Goal: Information Seeking & Learning: Learn about a topic

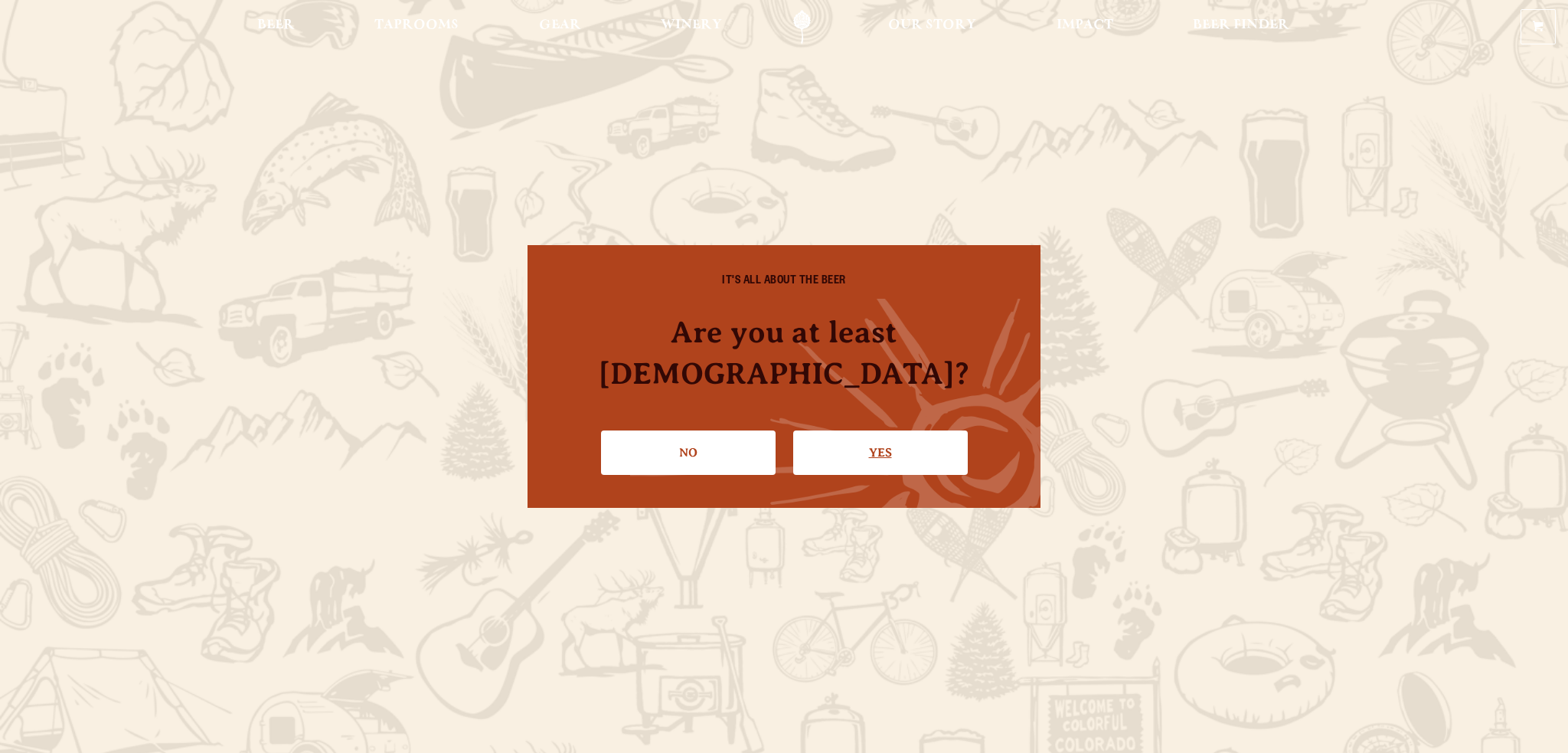
click at [841, 440] on link "Yes" at bounding box center [880, 452] width 174 height 44
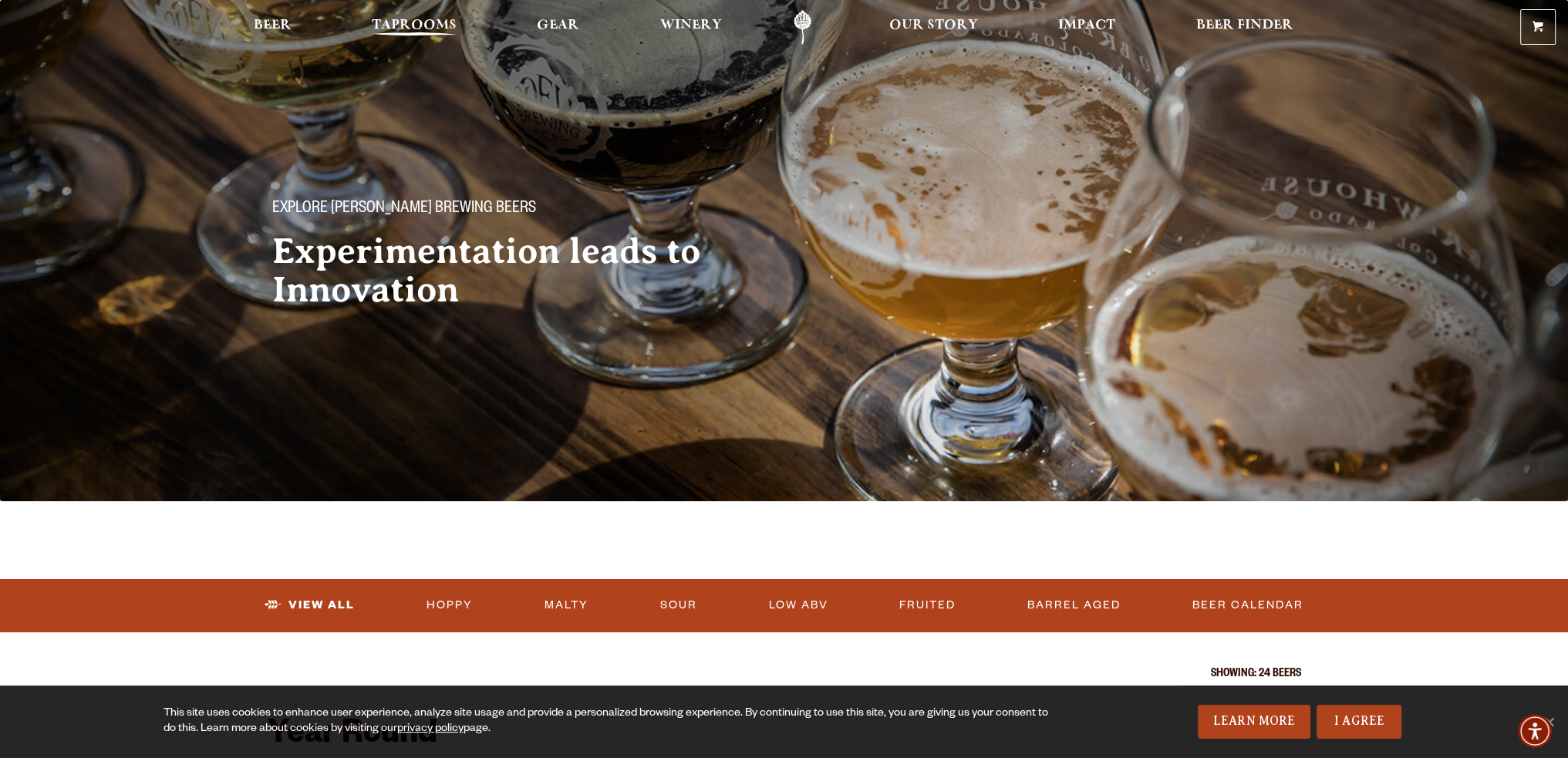
click at [411, 14] on link "Taprooms" at bounding box center [414, 27] width 105 height 35
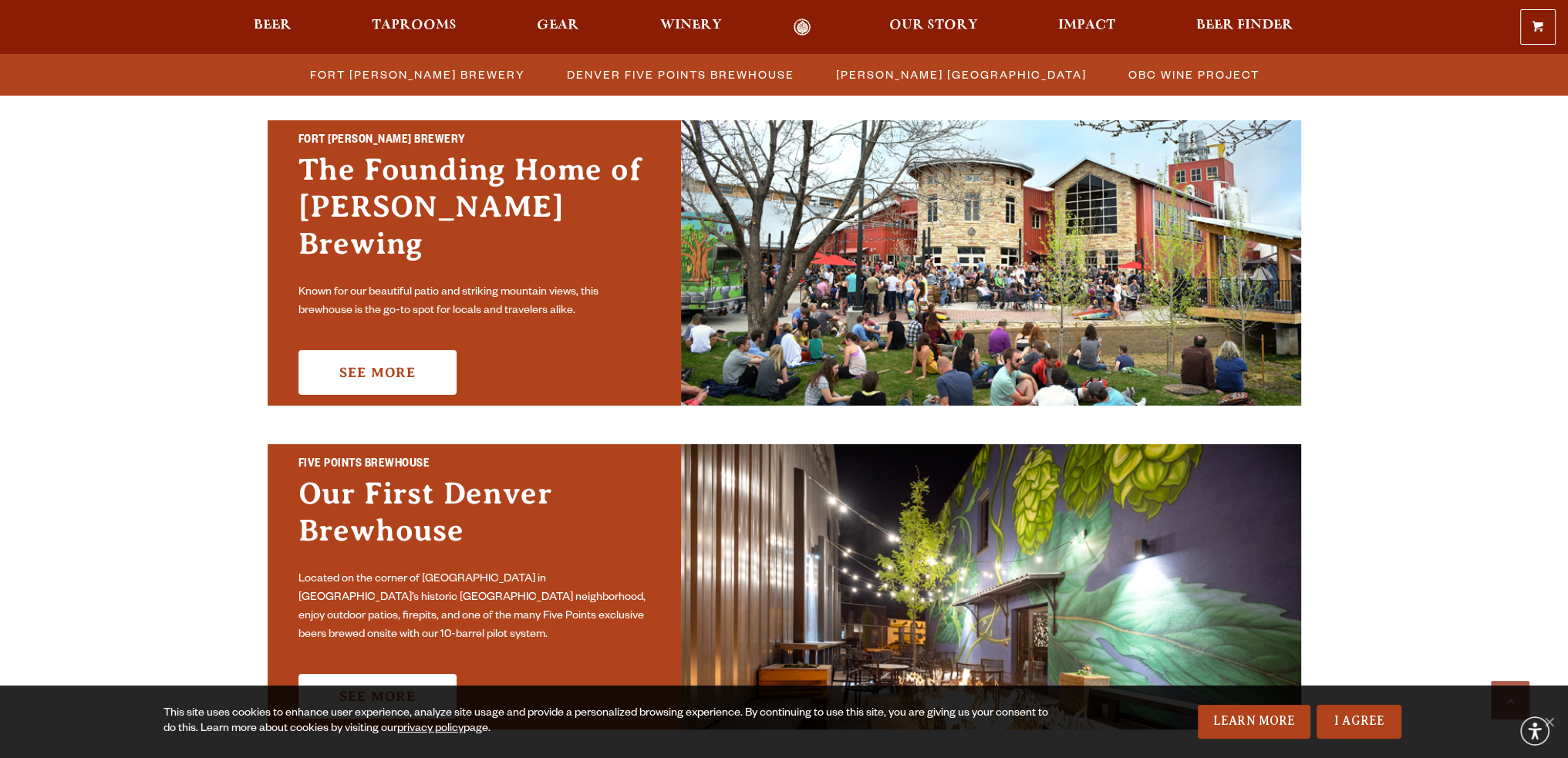
scroll to position [462, 0]
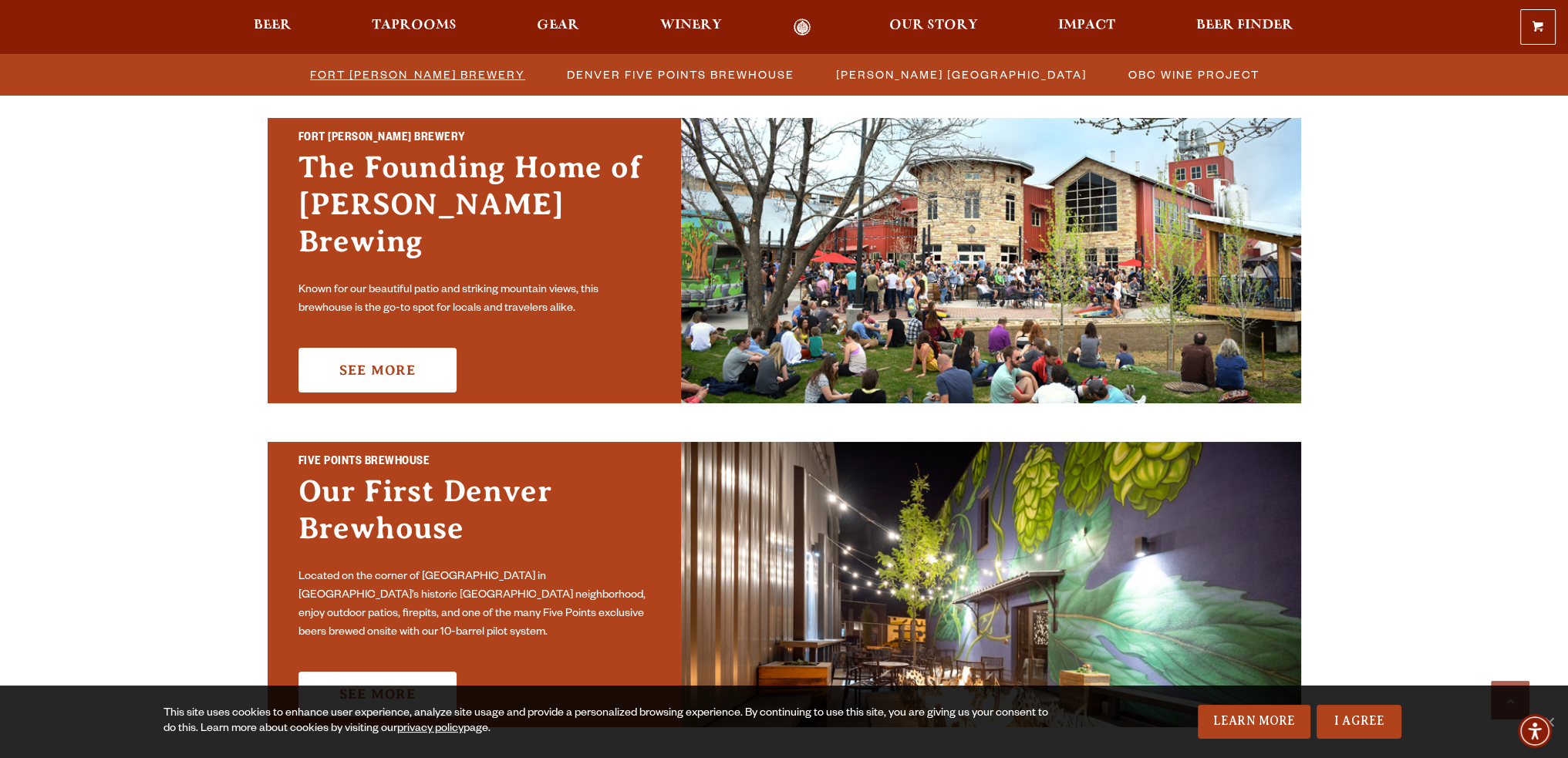
click at [416, 68] on span "Fort [PERSON_NAME] Brewery" at bounding box center [417, 74] width 215 height 22
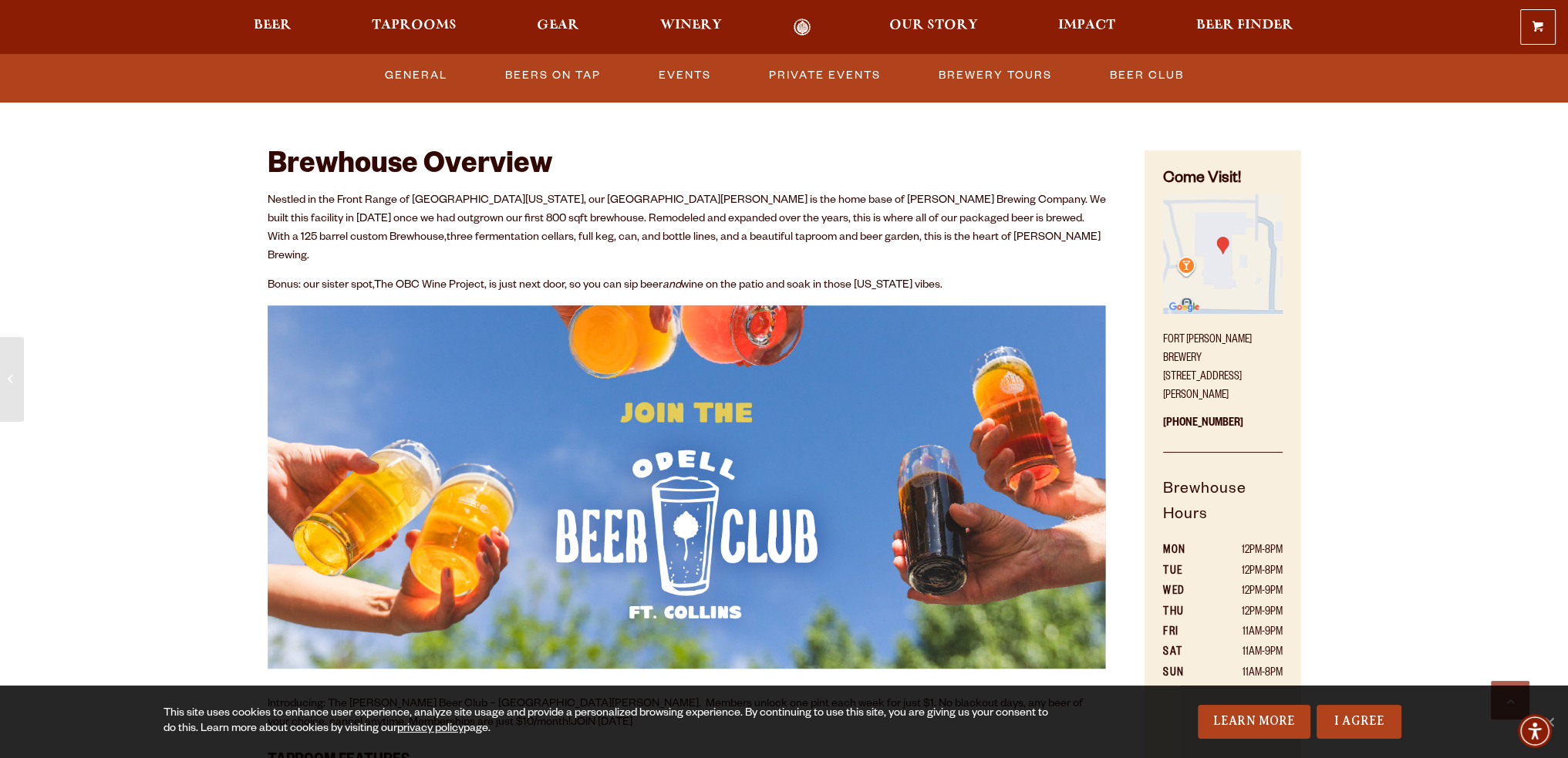
scroll to position [540, 0]
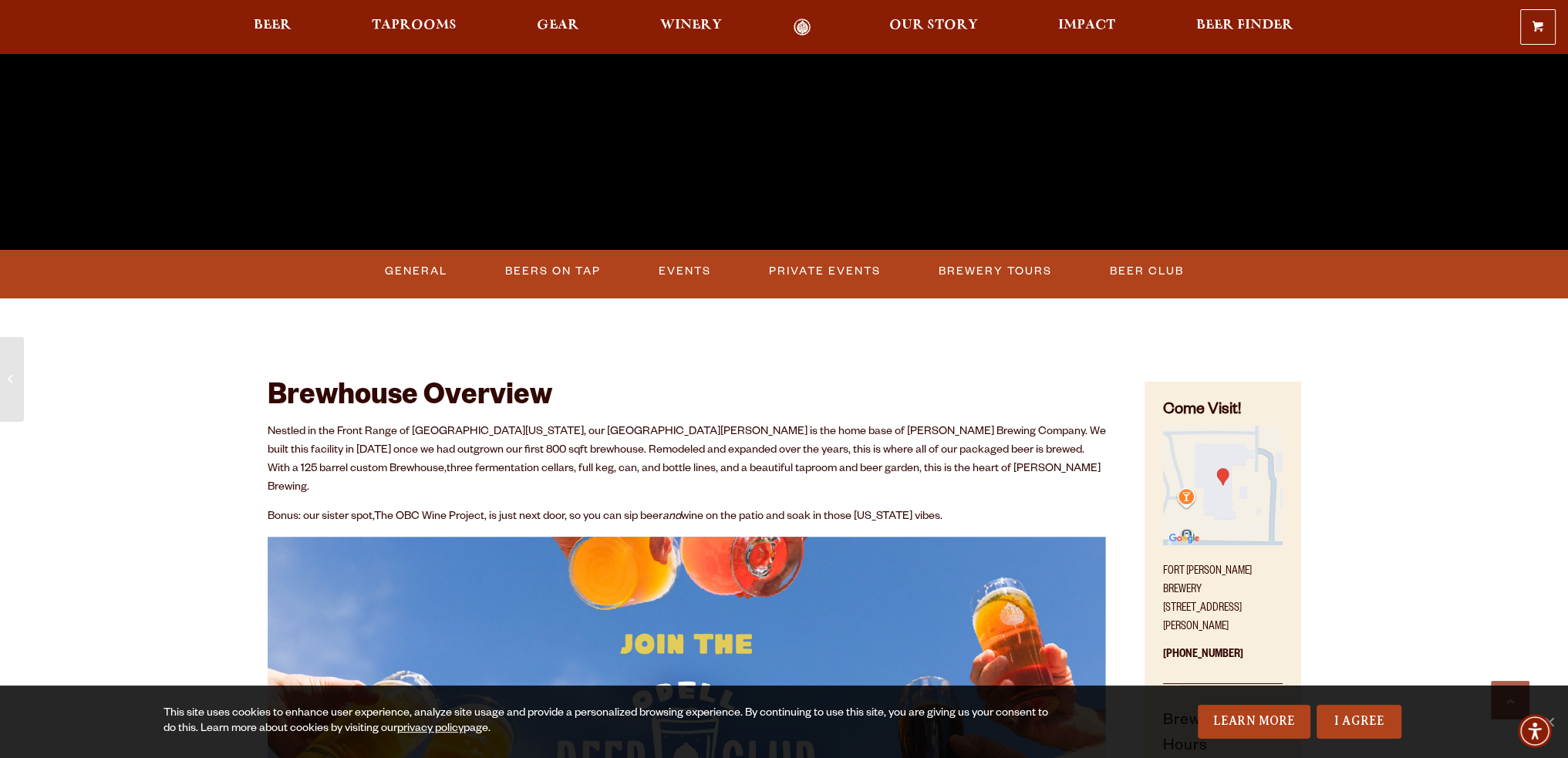
click at [548, 252] on div "General Beers on Tap Events Private Events Brewery Tours Beer Club" at bounding box center [784, 274] width 1568 height 47
click at [543, 259] on link "Beers on Tap" at bounding box center [553, 271] width 108 height 35
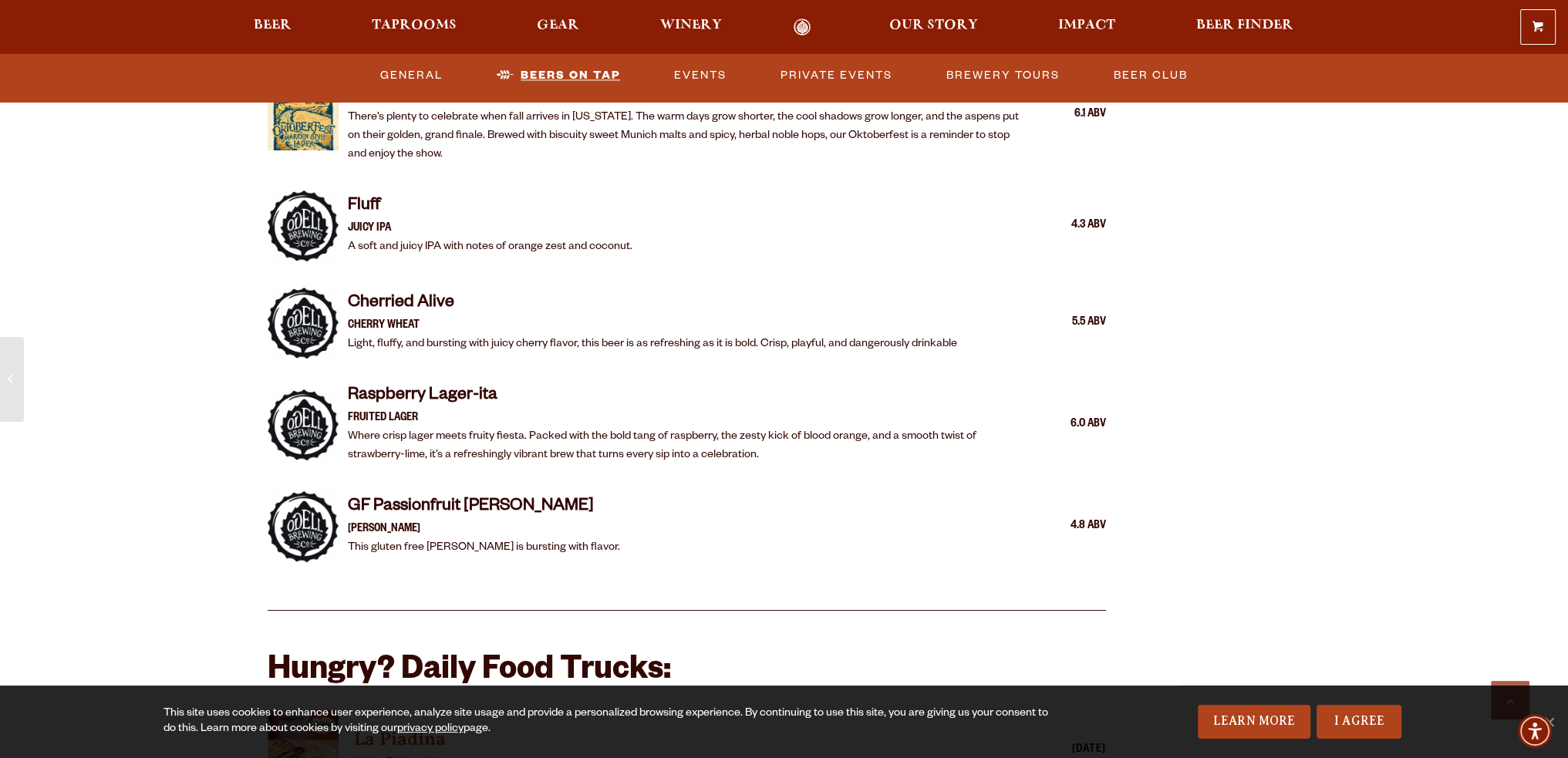
scroll to position [3224, 0]
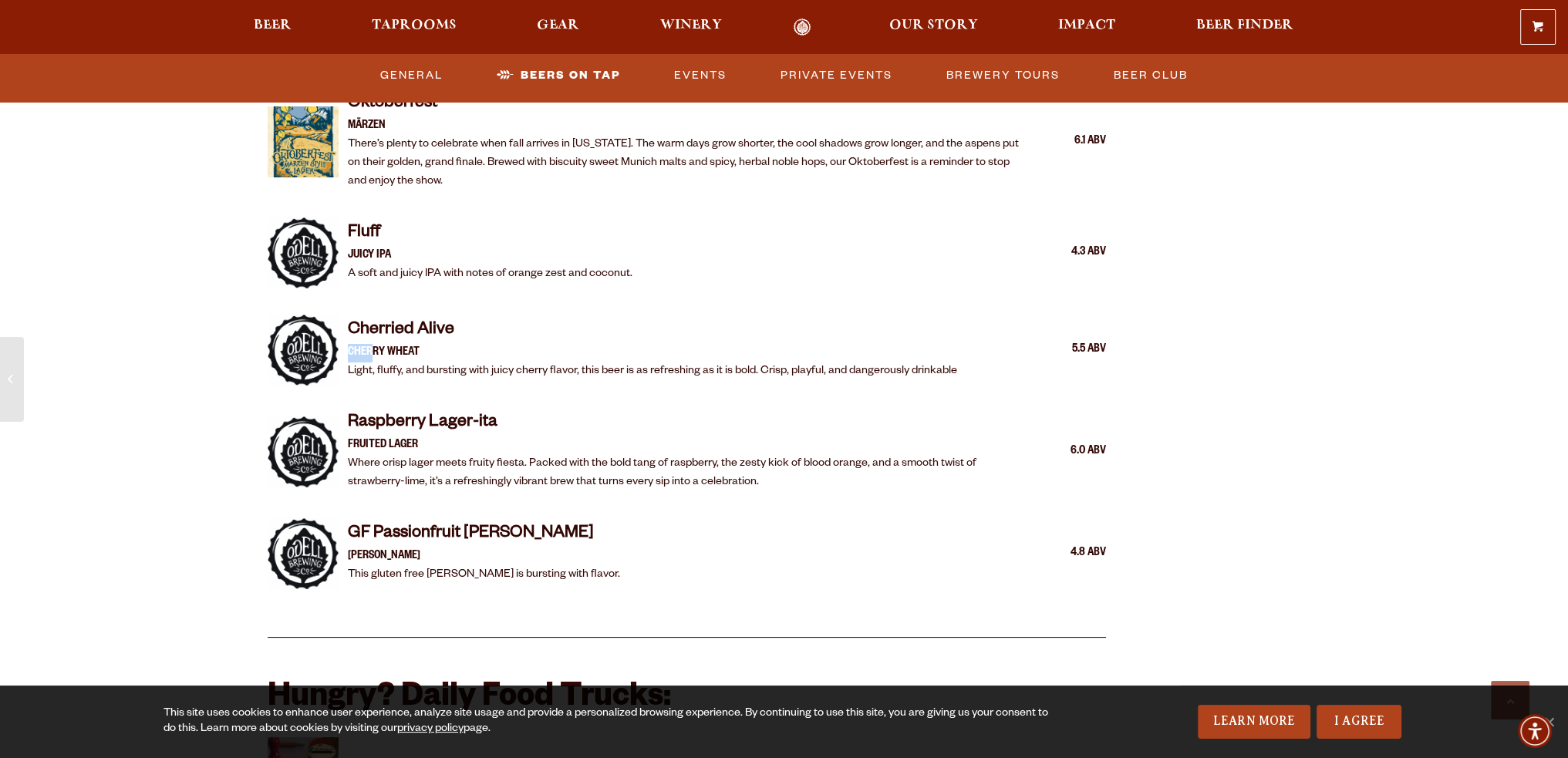
drag, startPoint x: 349, startPoint y: 327, endPoint x: 542, endPoint y: 344, distance: 193.7
click at [540, 344] on div "Cherried Alive Cherry Wheat Light, fluffy, and bursting with juicy cherry flavo…" at bounding box center [652, 350] width 609 height 61
click at [542, 362] on p "Light, fluffy, and bursting with juicy cherry flavor, this beer is as refreshin…" at bounding box center [652, 371] width 609 height 18
click at [315, 323] on img at bounding box center [303, 350] width 71 height 71
drag, startPoint x: 350, startPoint y: 311, endPoint x: 459, endPoint y: 342, distance: 113.3
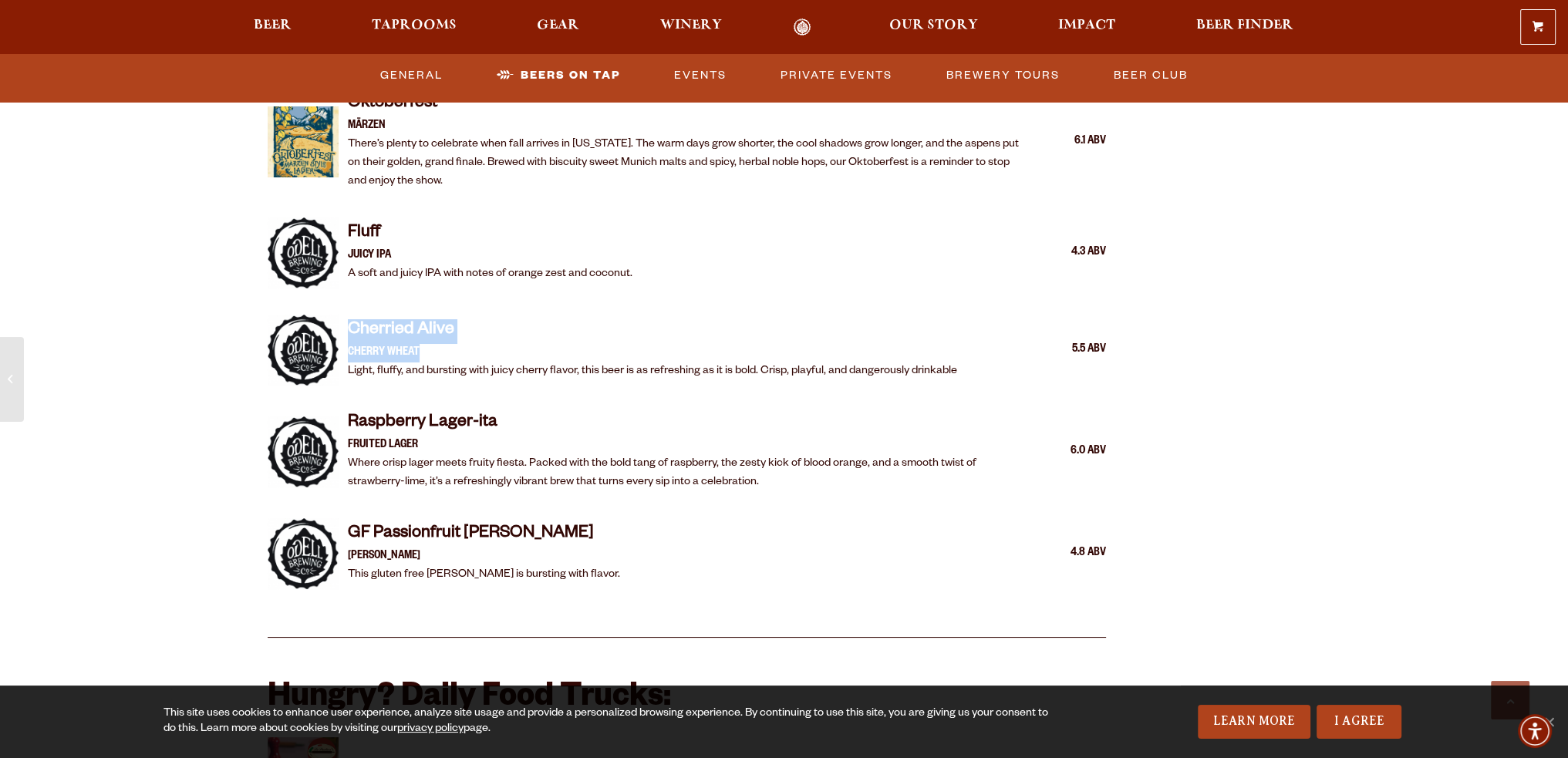
click at [459, 342] on div "Cherried Alive Cherry Wheat Light, fluffy, and bursting with juicy cherry flavo…" at bounding box center [652, 350] width 609 height 61
click at [547, 319] on h4 "Cherried Alive" at bounding box center [652, 332] width 609 height 25
drag, startPoint x: 347, startPoint y: 308, endPoint x: 513, endPoint y: 305, distance: 166.0
click at [513, 319] on h4 "Cherried Alive" at bounding box center [652, 332] width 609 height 25
click at [588, 305] on div "Cherried Alive Cherry Wheat Light, fluffy, and bursting with juicy cherry flavo…" at bounding box center [687, 350] width 839 height 89
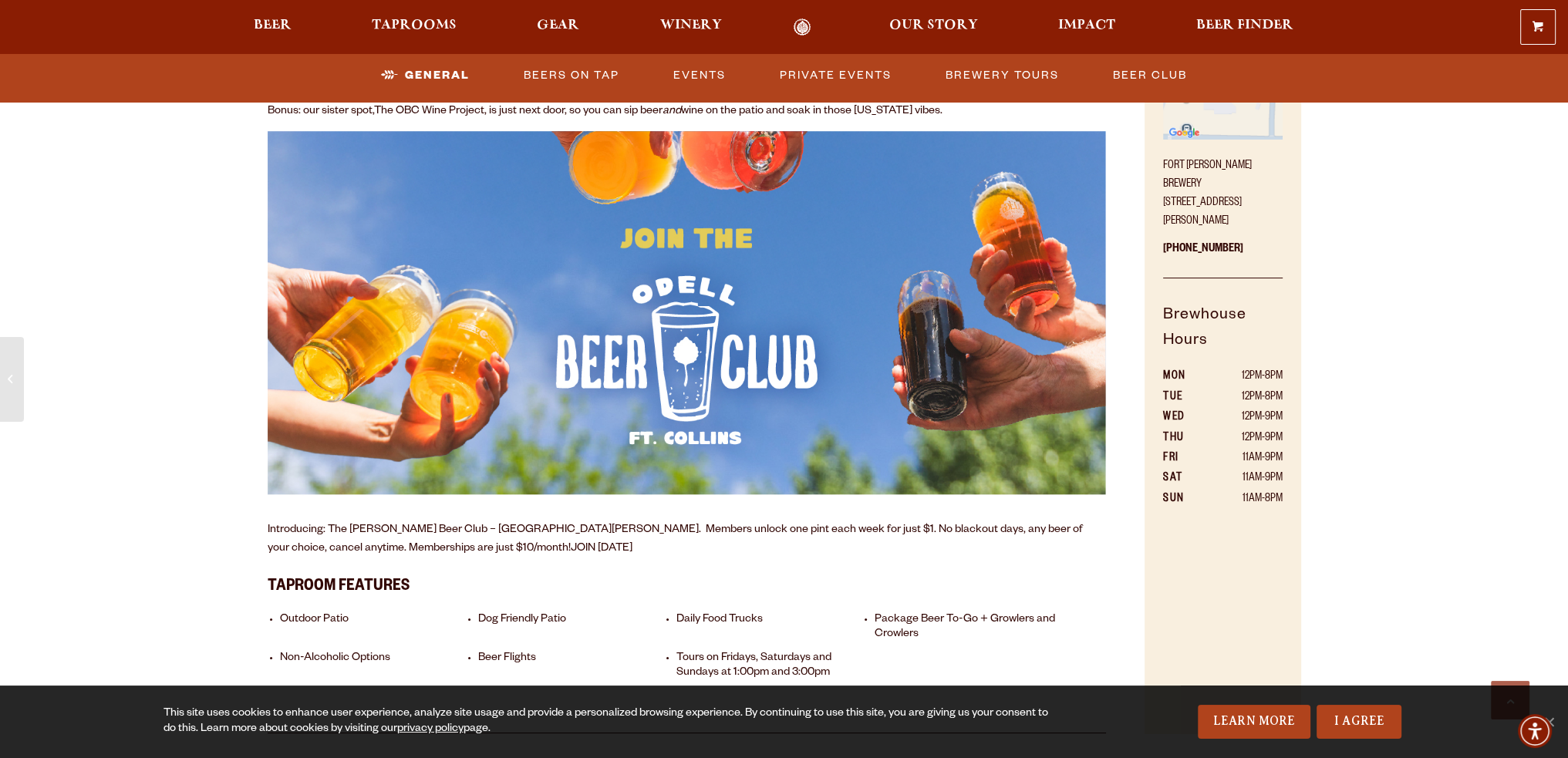
scroll to position [1079, 0]
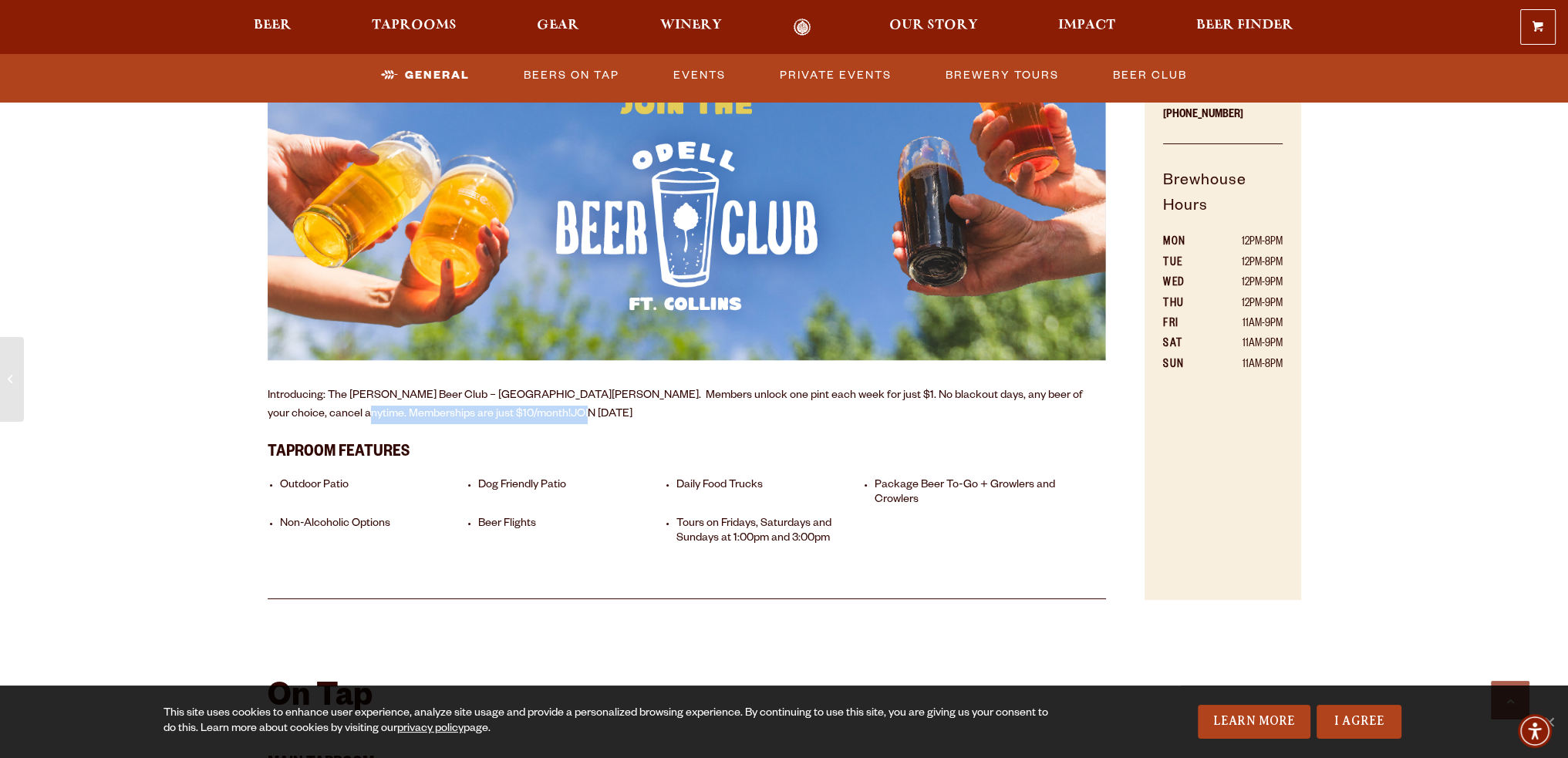
drag, startPoint x: 274, startPoint y: 401, endPoint x: 379, endPoint y: 388, distance: 105.8
click at [379, 388] on p "Introducing: The Odell Beer Club – Fort Collins. Members unlock one pint each w…" at bounding box center [687, 405] width 839 height 37
